Goal: Find specific page/section: Find specific page/section

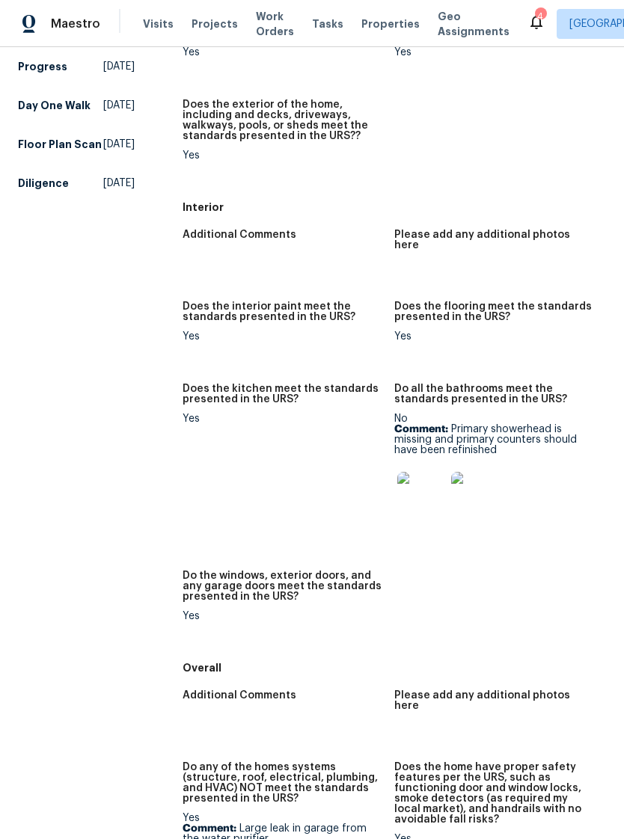
scroll to position [343, 0]
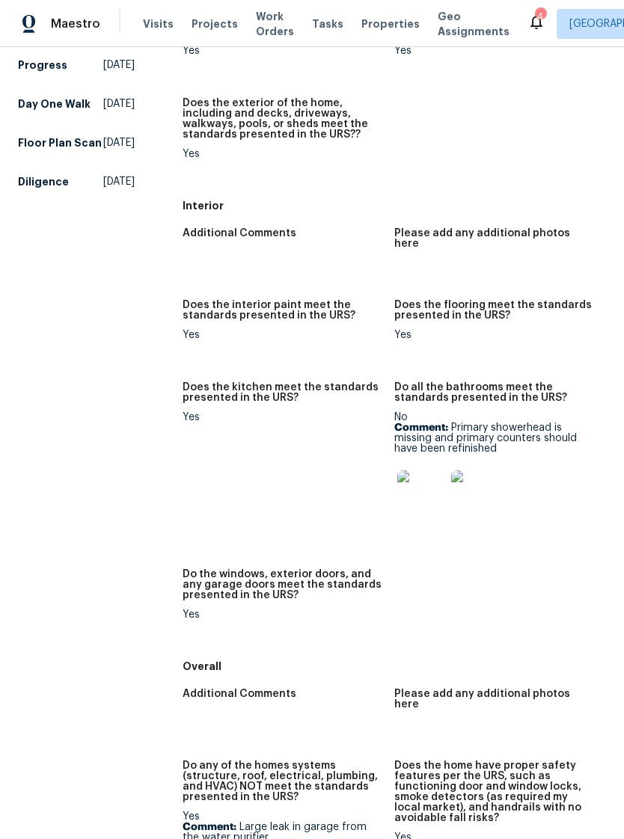
click at [435, 479] on img at bounding box center [421, 494] width 48 height 48
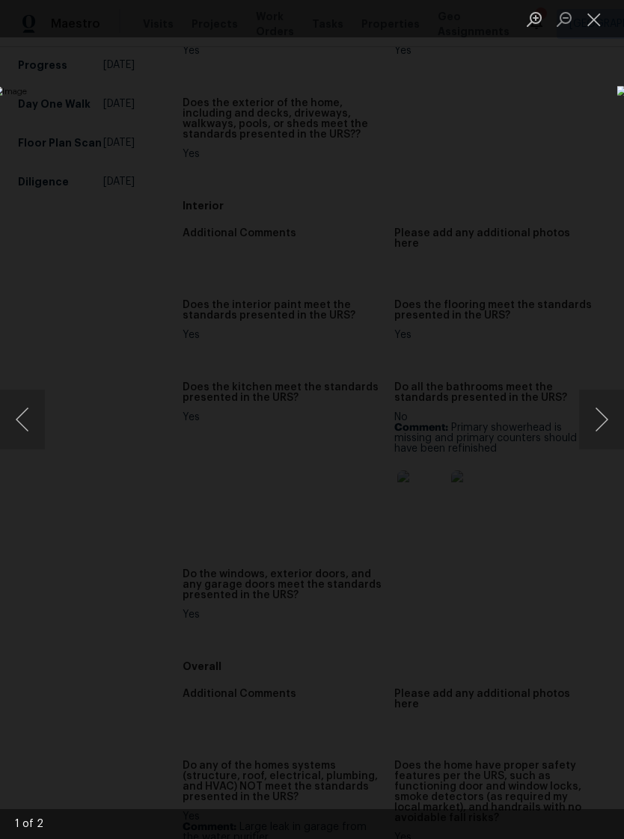
click at [602, 424] on button "Next image" at bounding box center [601, 420] width 45 height 60
click at [602, 24] on button "Close lightbox" at bounding box center [594, 19] width 30 height 26
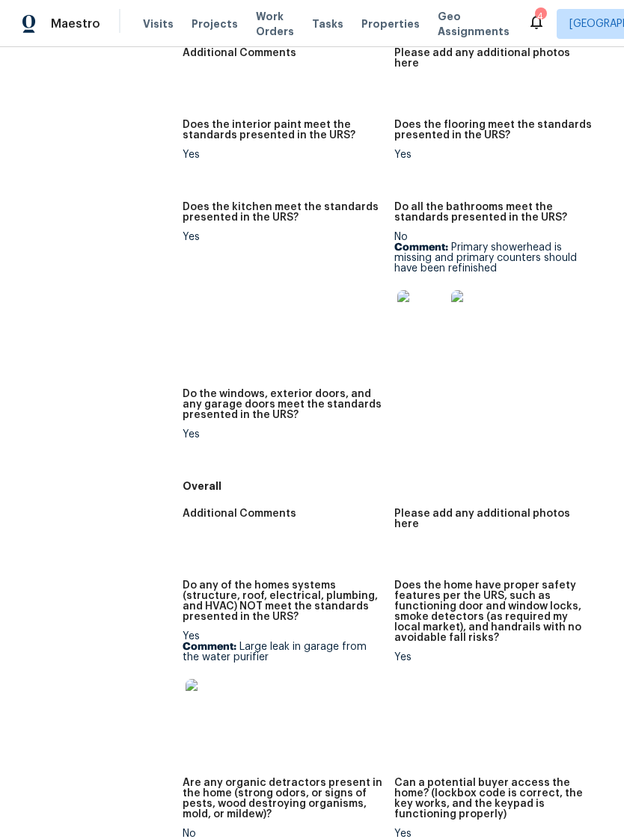
scroll to position [526, 0]
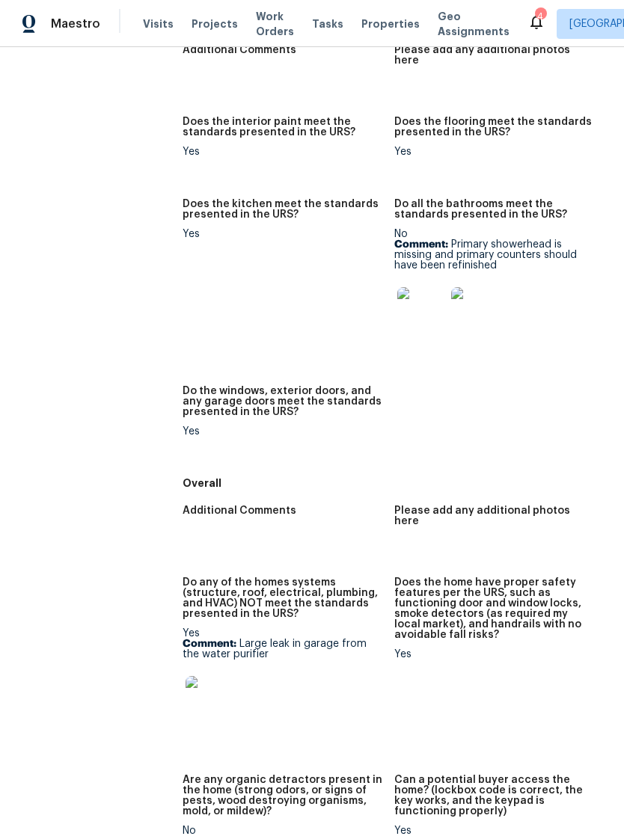
click at [213, 681] on img at bounding box center [209, 700] width 48 height 48
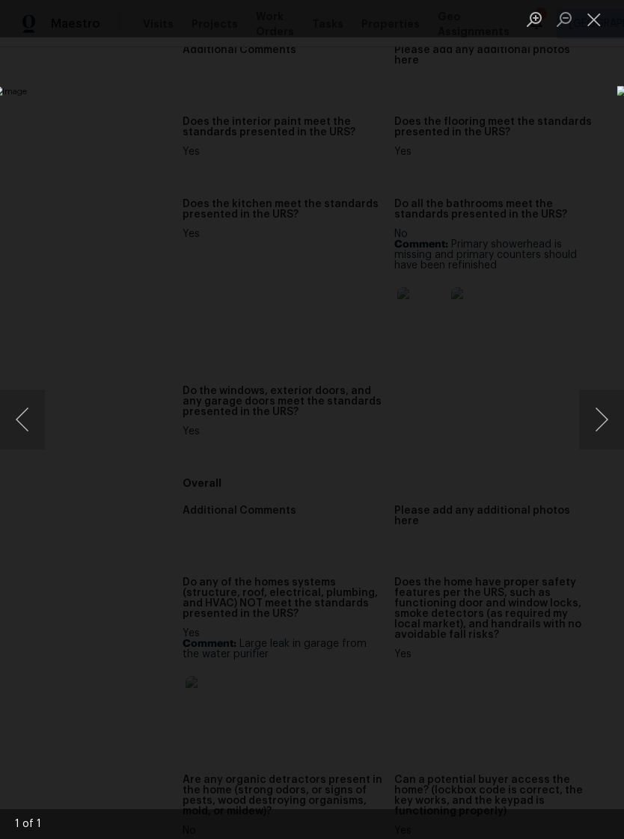
click at [601, 24] on button "Close lightbox" at bounding box center [594, 19] width 30 height 26
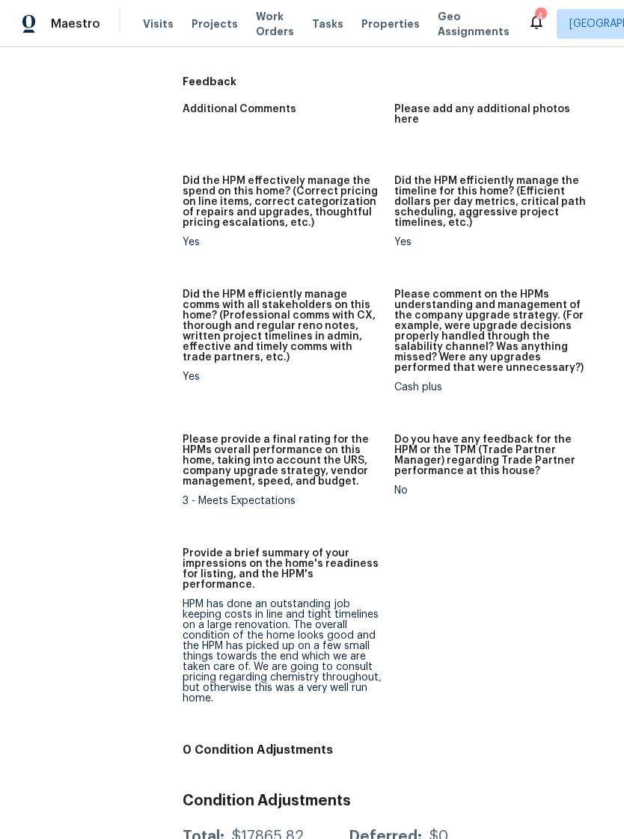
scroll to position [1241, 0]
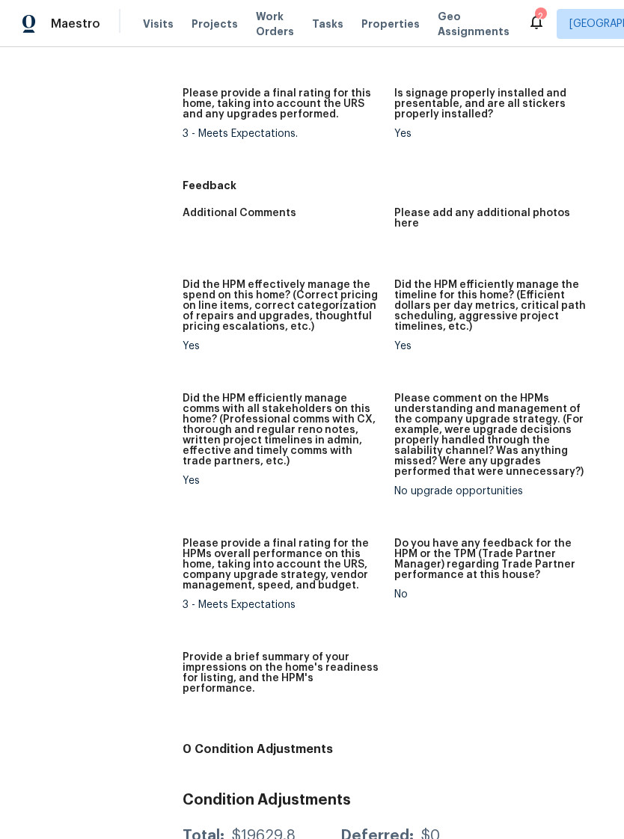
scroll to position [1136, 0]
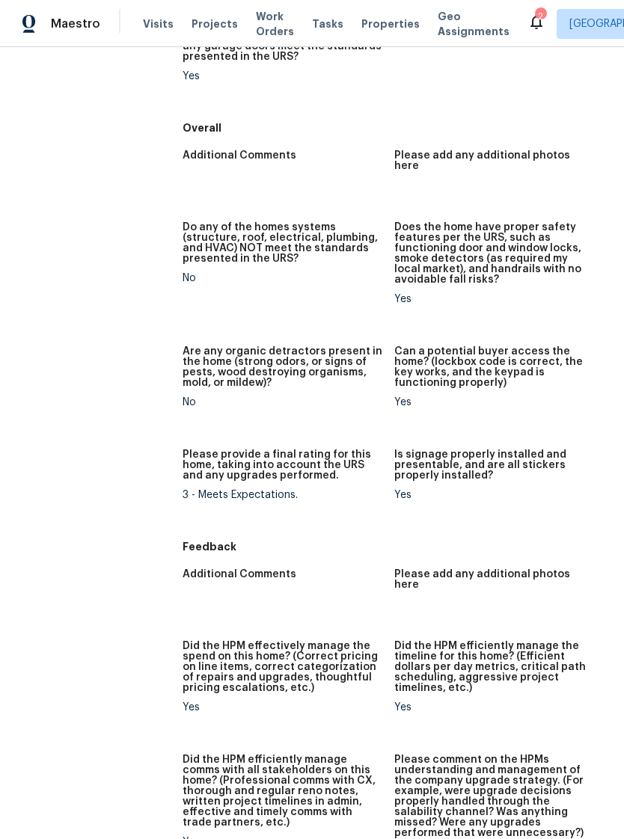
scroll to position [764, 0]
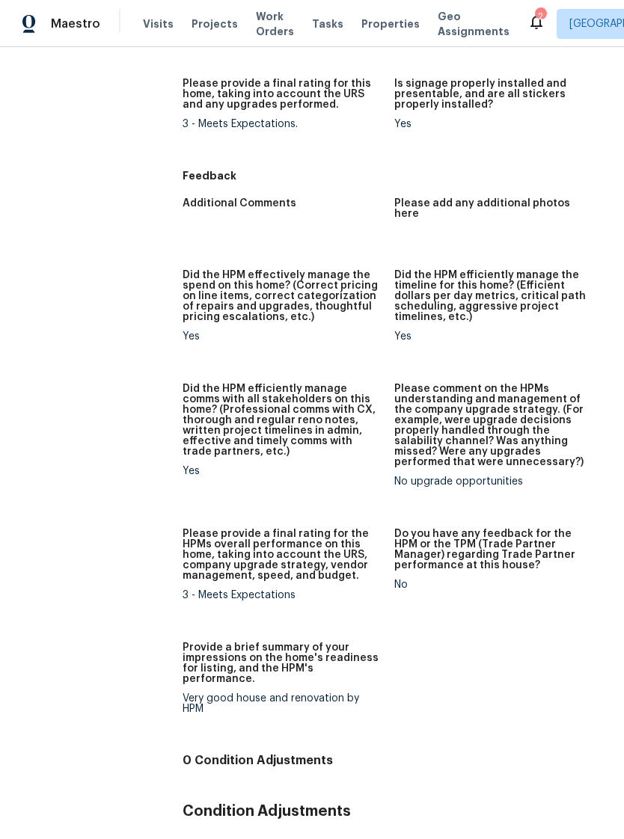
scroll to position [1146, 0]
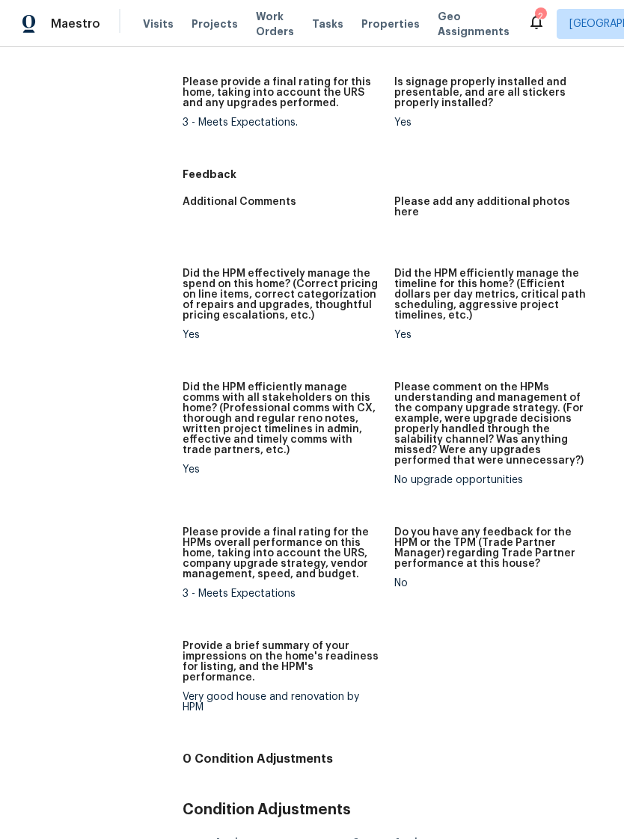
scroll to position [1146, 0]
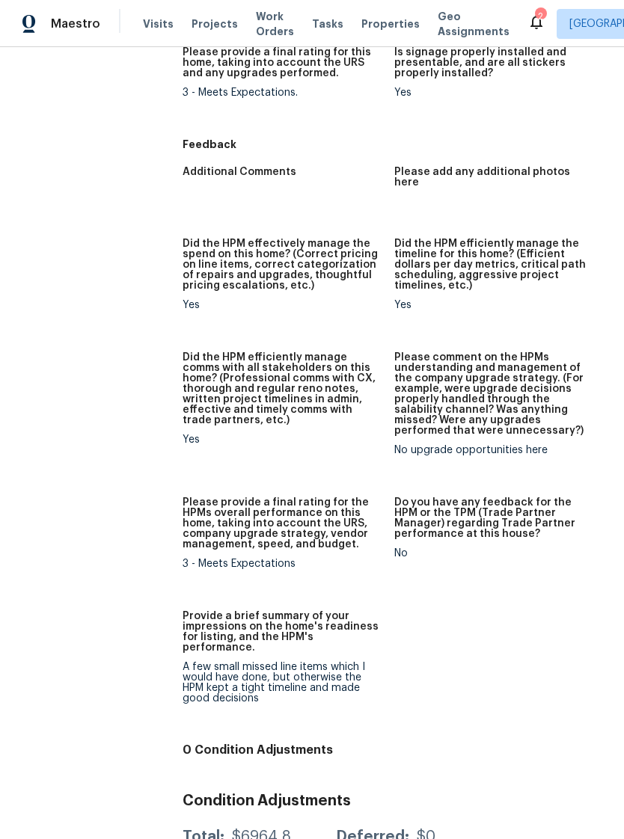
scroll to position [1178, 0]
